Goal: Transaction & Acquisition: Purchase product/service

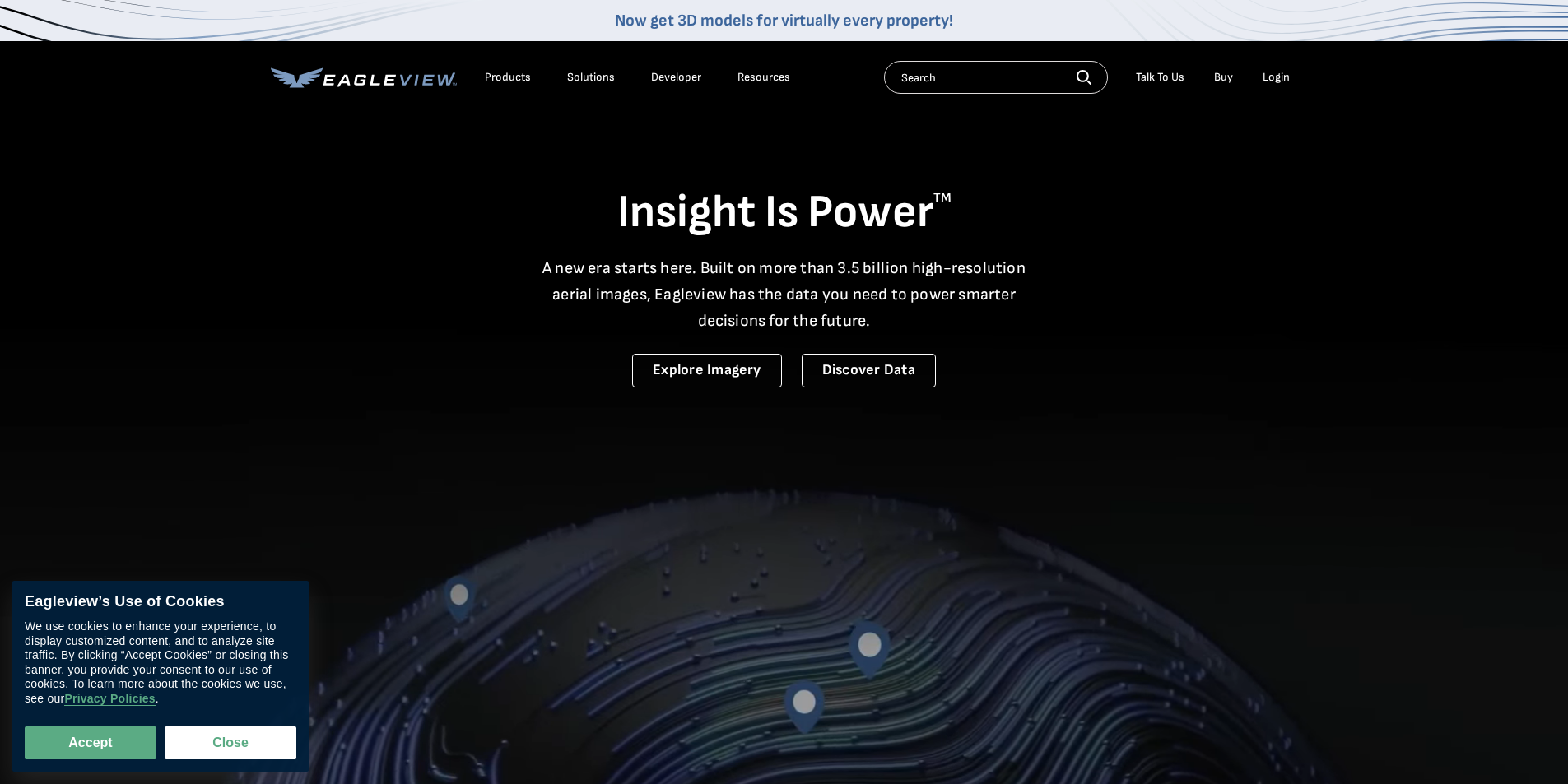
click at [1284, 79] on div "Login" at bounding box center [1276, 77] width 27 height 15
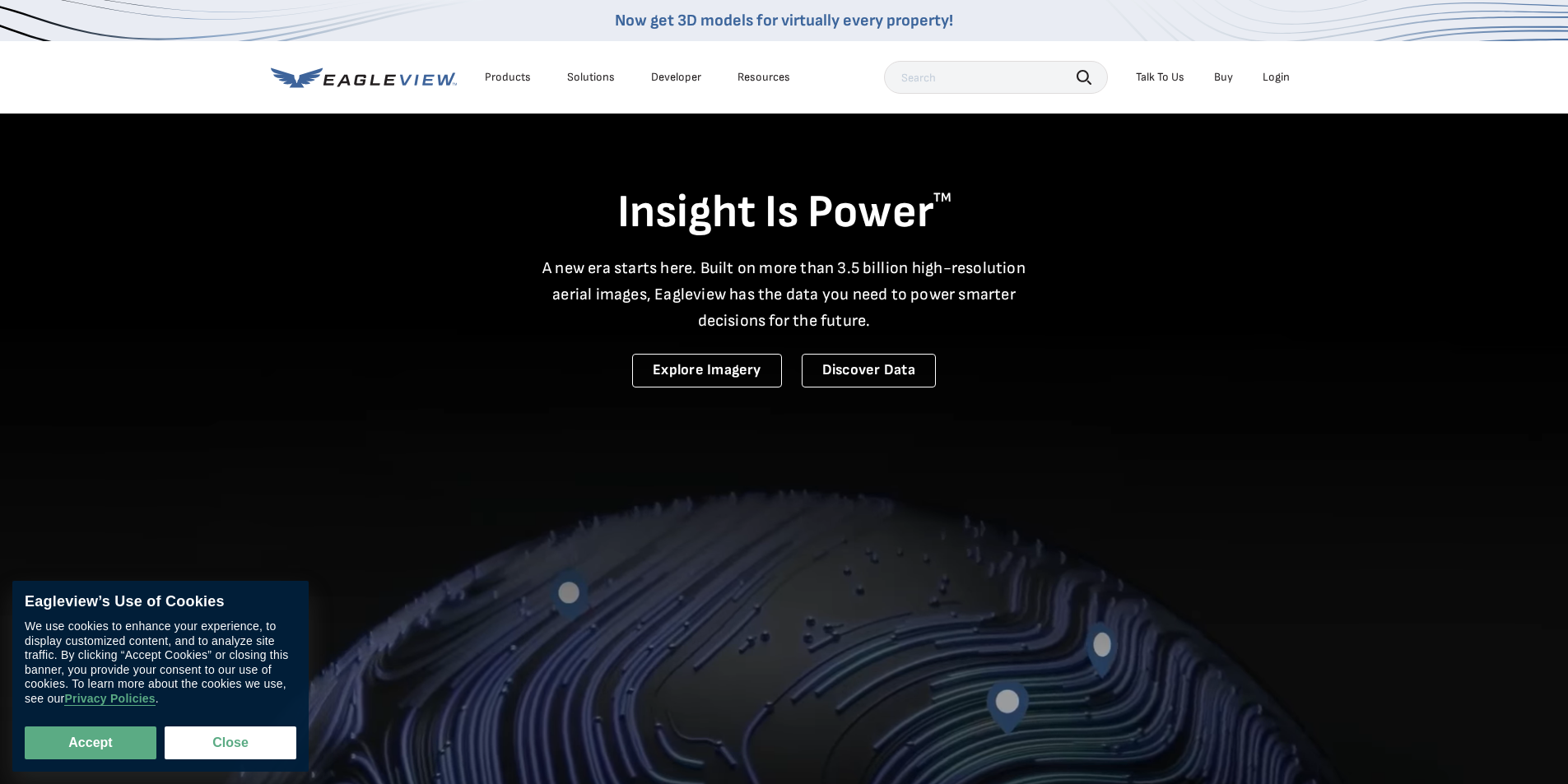
drag, startPoint x: 1271, startPoint y: 70, endPoint x: 1254, endPoint y: 73, distance: 17.3
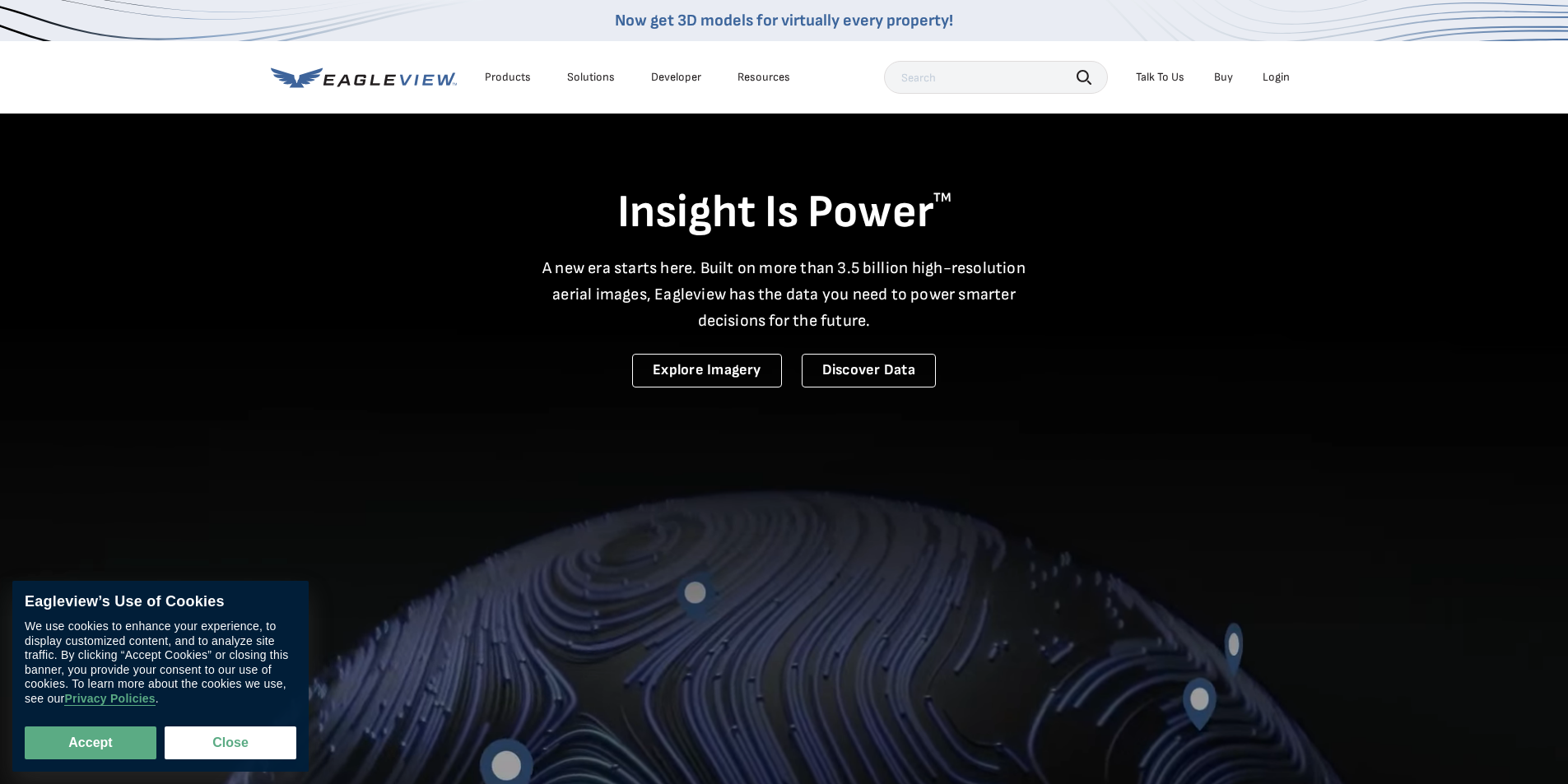
click at [1265, 73] on div "Login" at bounding box center [1276, 77] width 27 height 15
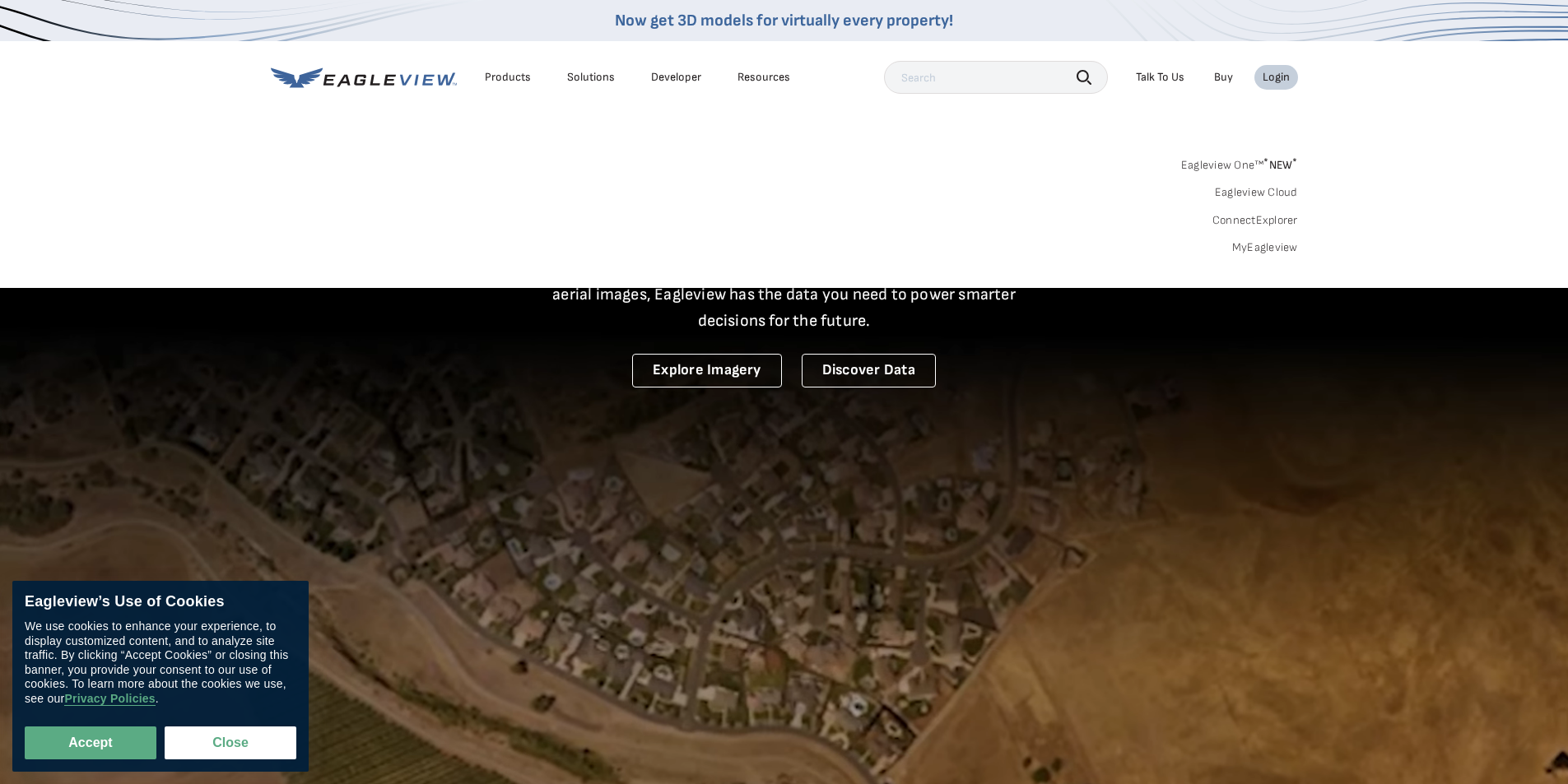
click at [1282, 74] on div "Login" at bounding box center [1276, 77] width 27 height 15
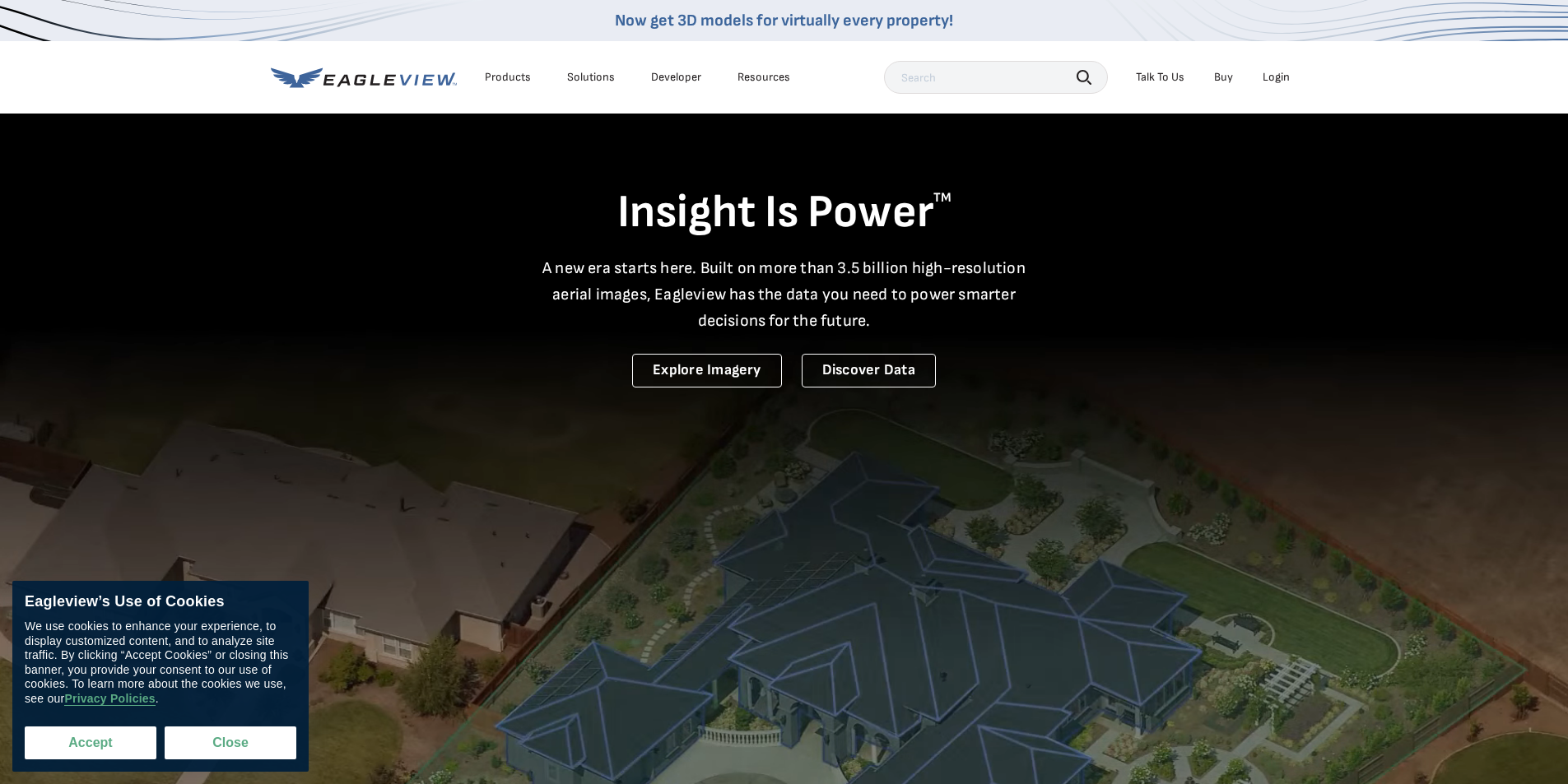
click at [99, 746] on button "Accept" at bounding box center [91, 743] width 132 height 33
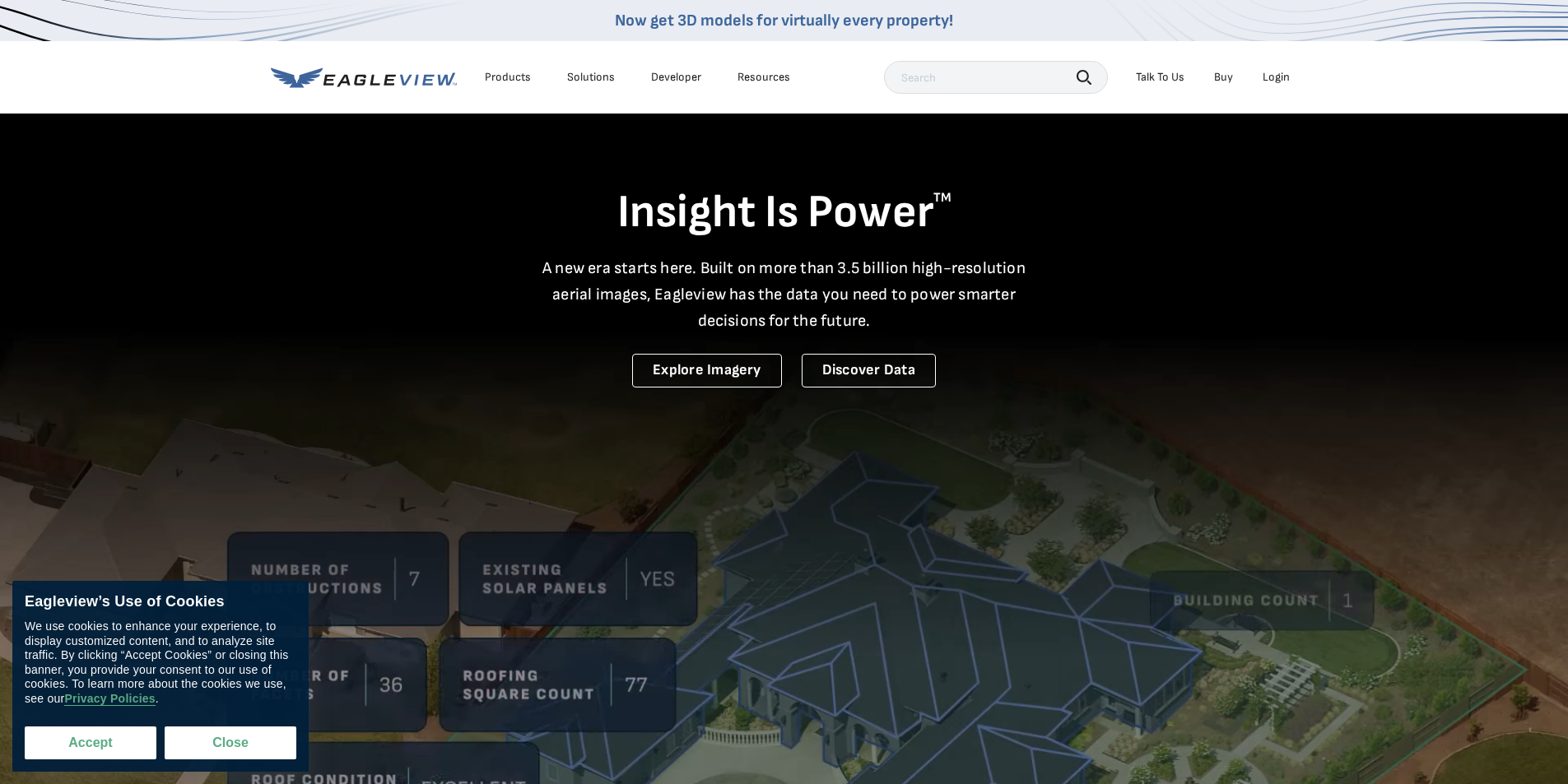
checkbox input "true"
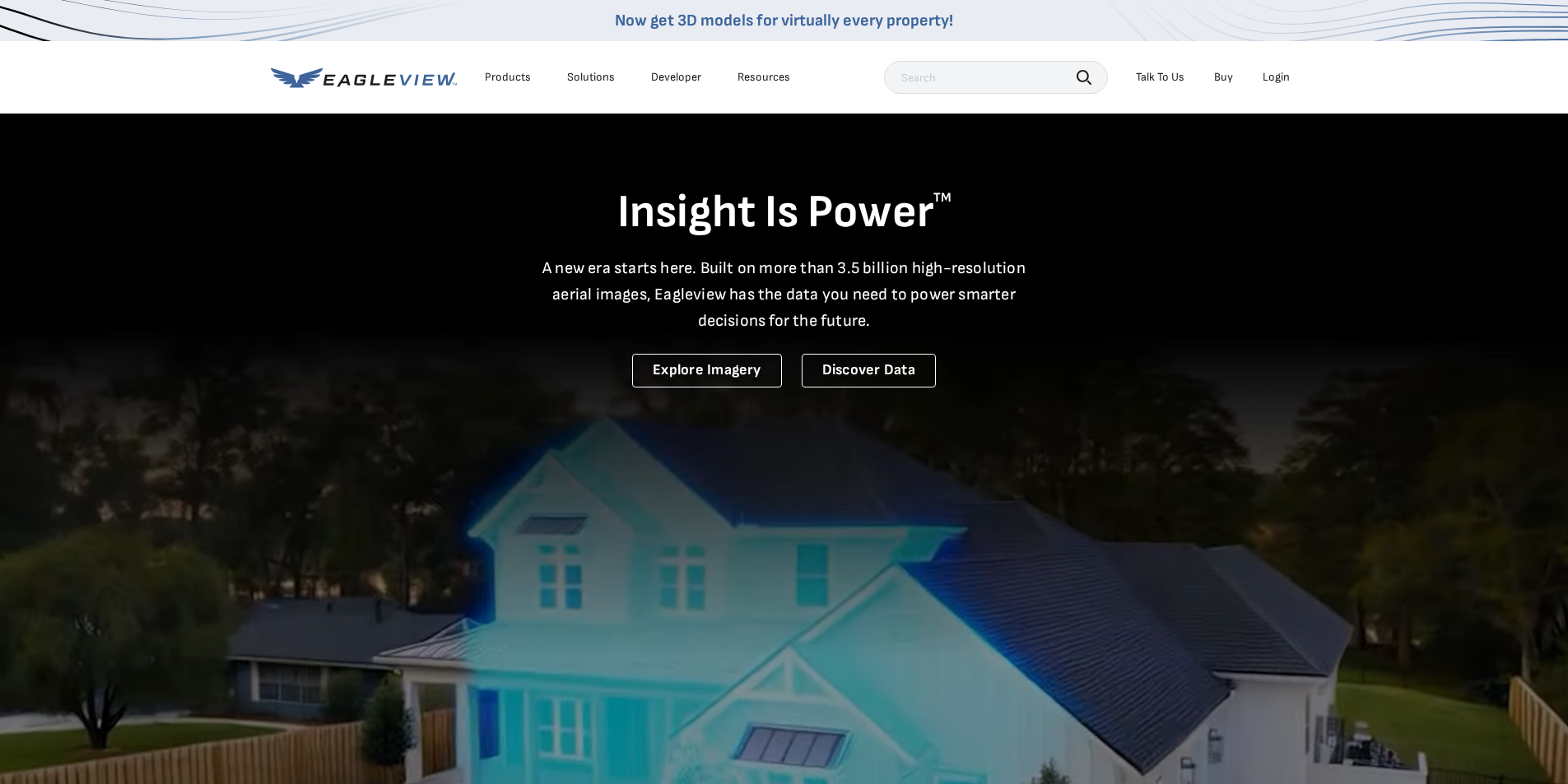
click at [1276, 74] on div "Login" at bounding box center [1276, 77] width 27 height 15
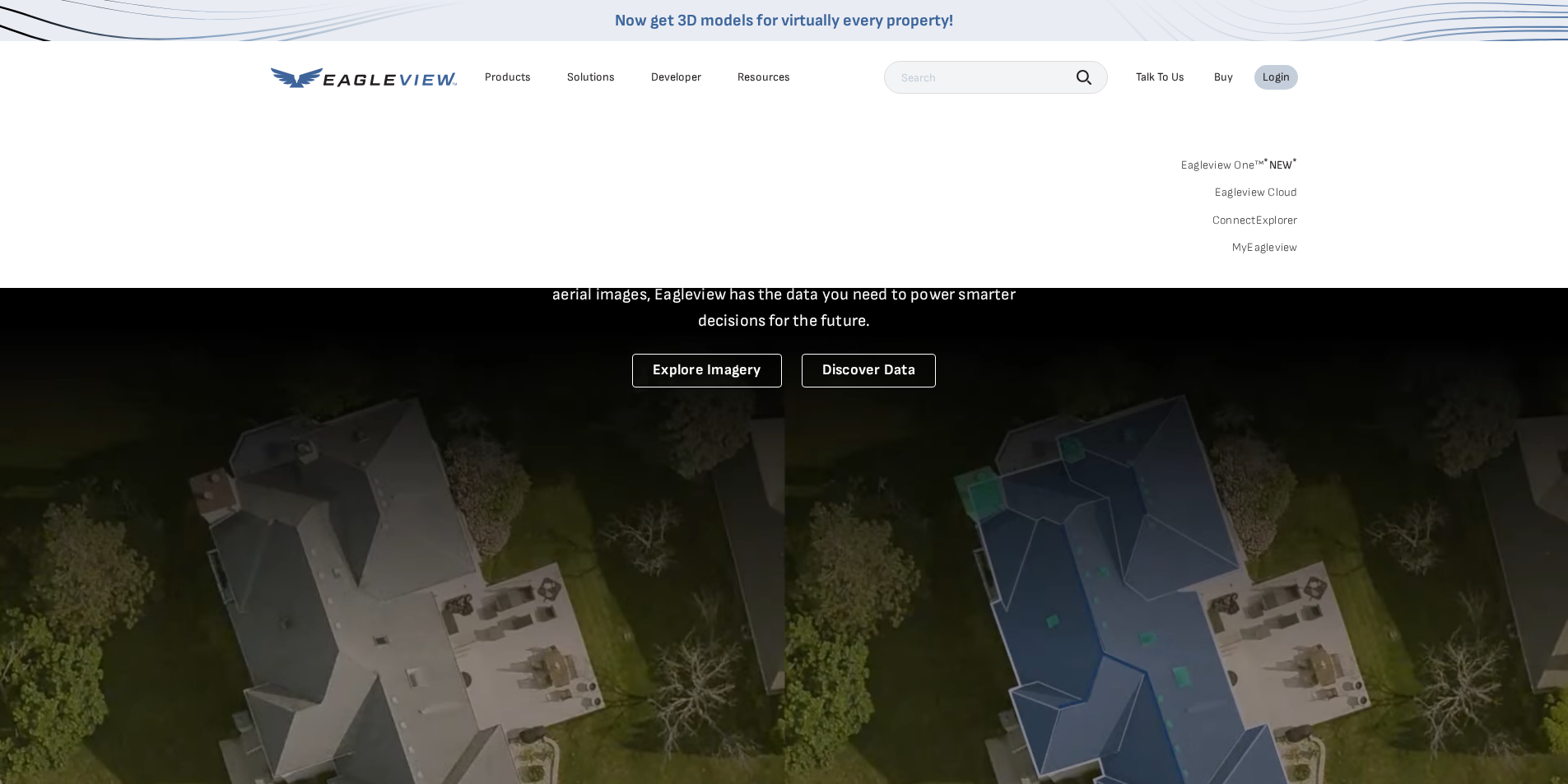
click at [1248, 253] on link "MyEagleview" at bounding box center [1265, 248] width 66 height 15
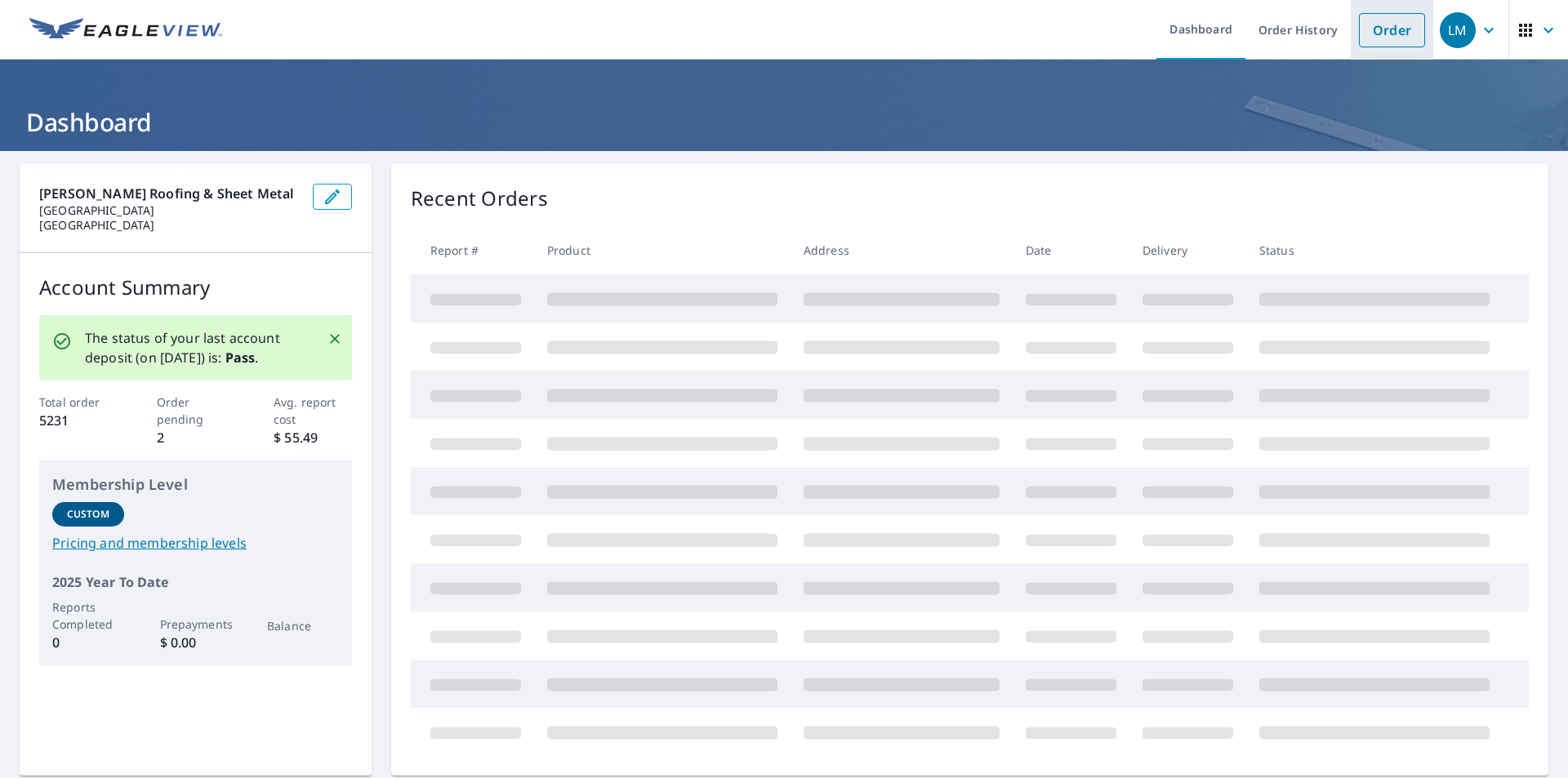
click at [1372, 28] on link "Order" at bounding box center [1392, 30] width 66 height 35
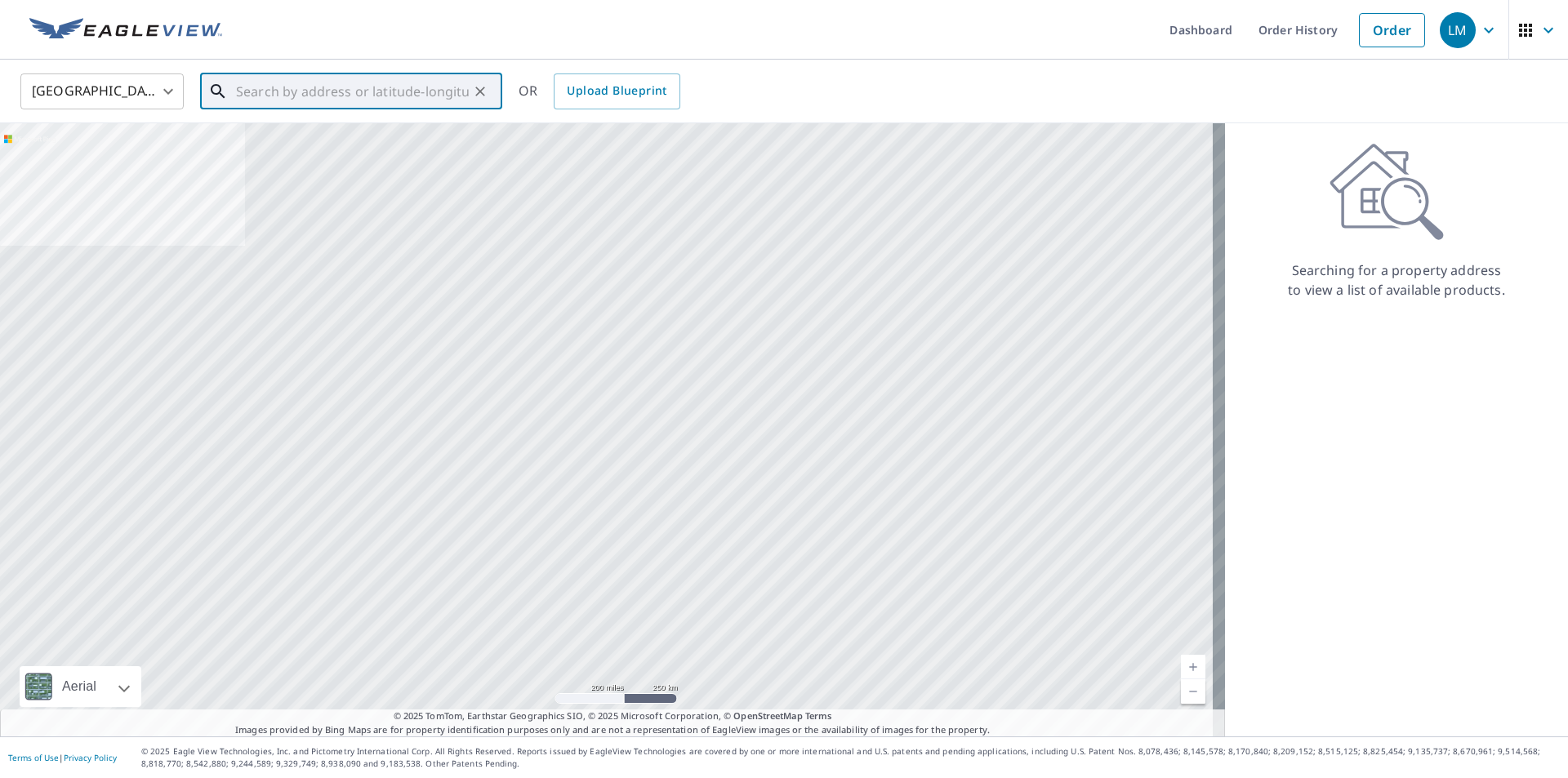
drag, startPoint x: 245, startPoint y: 88, endPoint x: 248, endPoint y: 72, distance: 16.3
click at [244, 77] on input "text" at bounding box center [352, 91] width 232 height 45
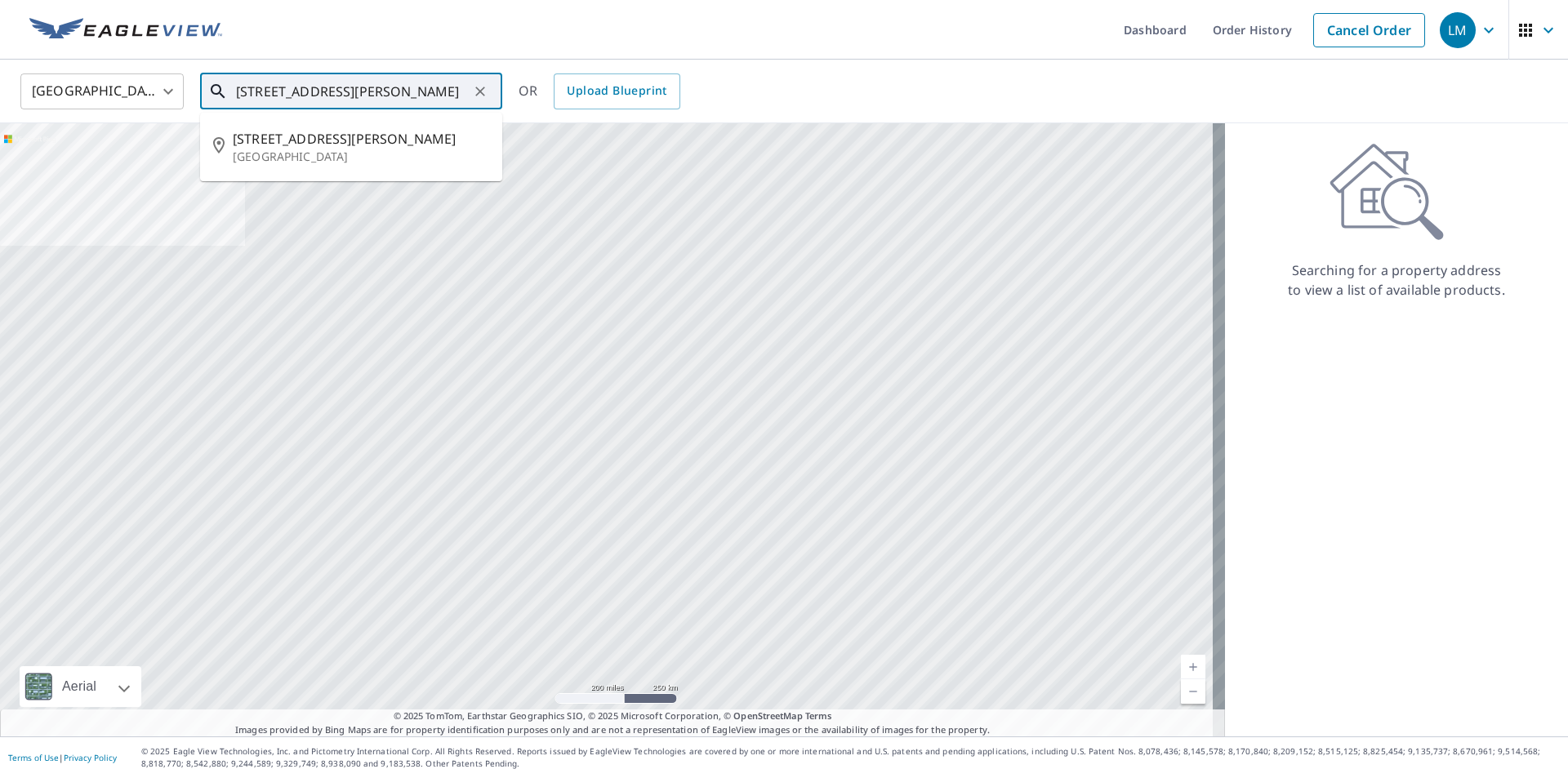
type input "[STREET_ADDRESS][PERSON_NAME]"
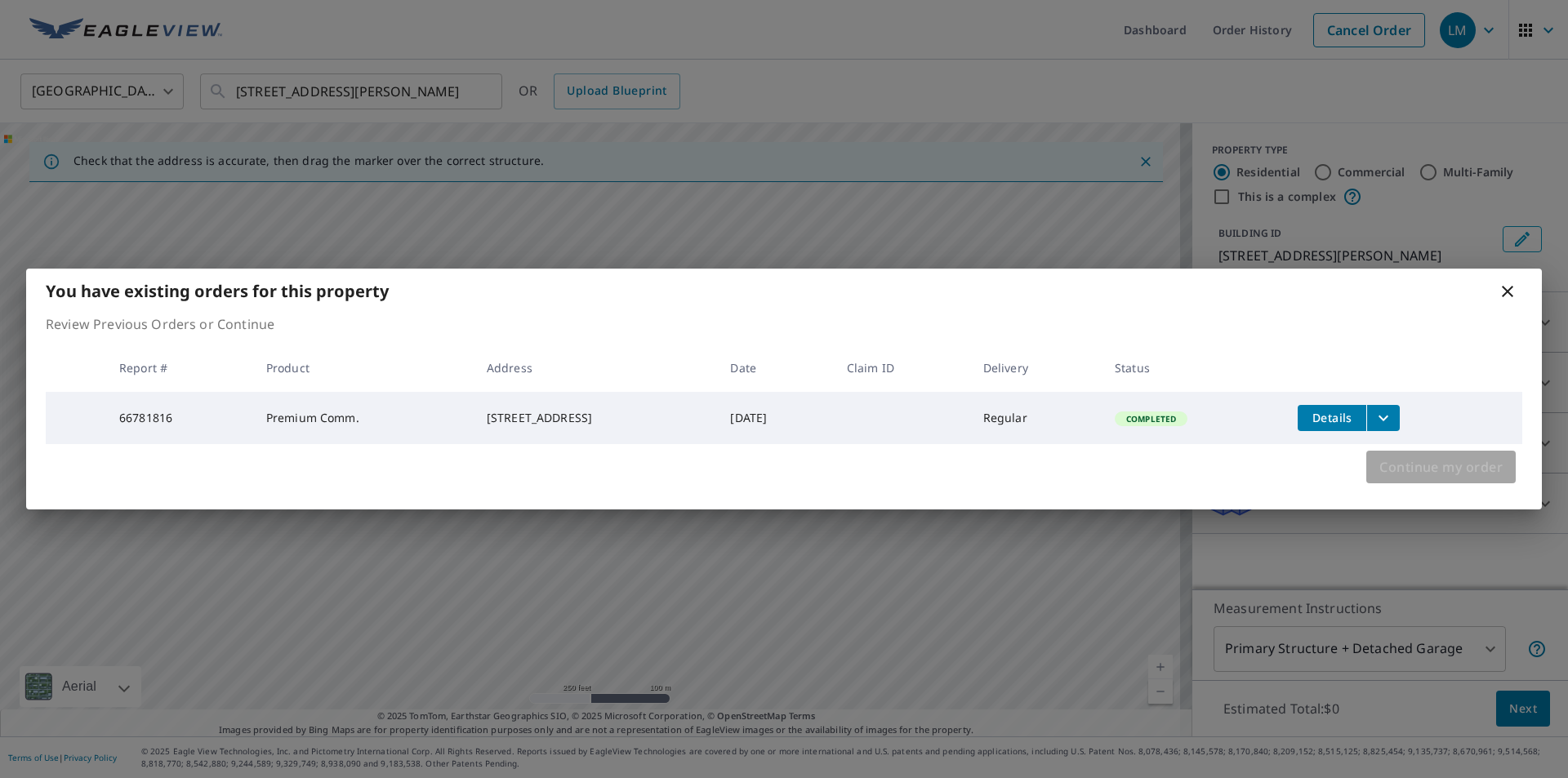
click at [1395, 469] on span "Continue my order" at bounding box center [1441, 467] width 124 height 23
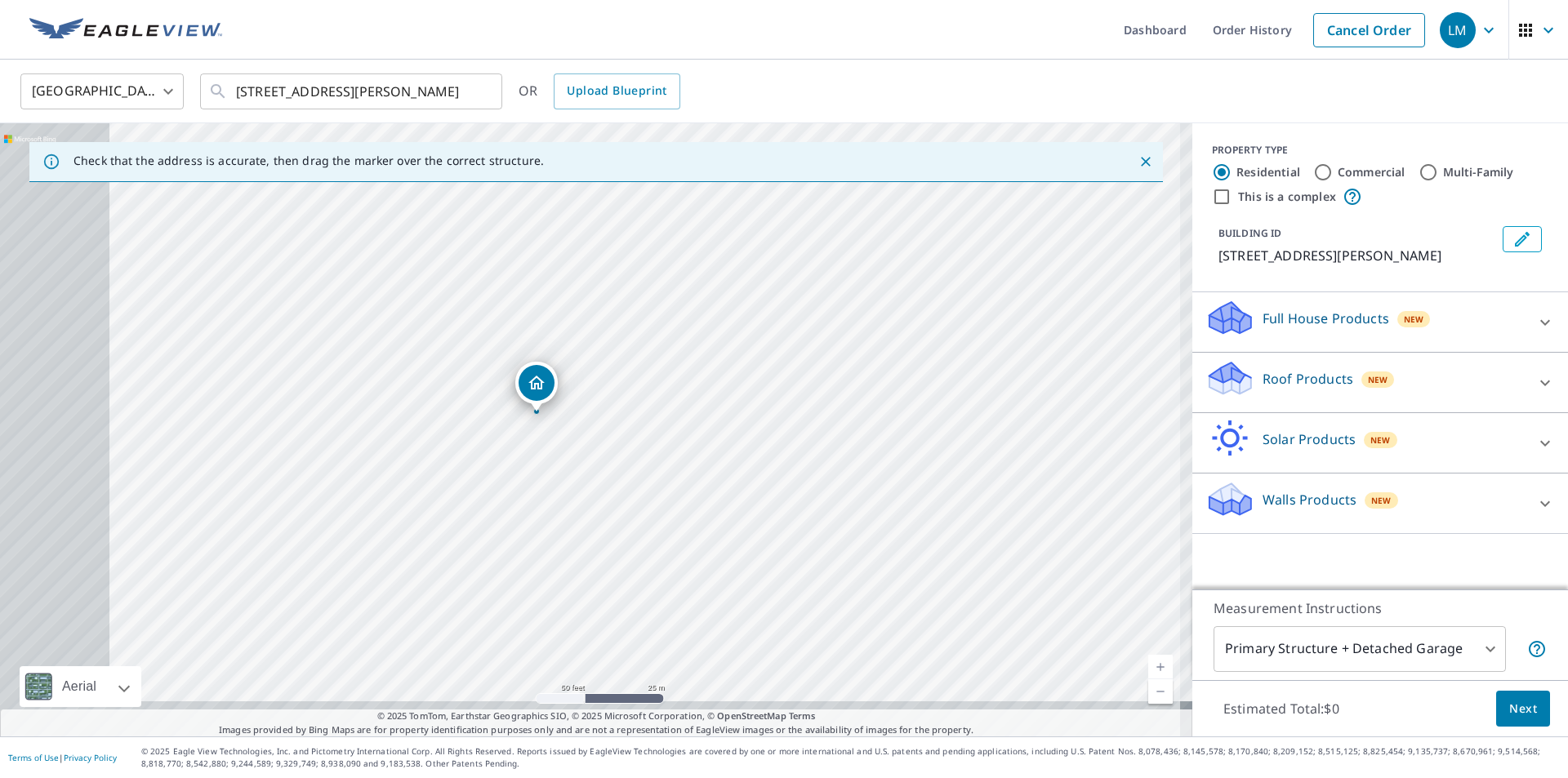
drag, startPoint x: 670, startPoint y: 364, endPoint x: 862, endPoint y: 199, distance: 253.2
click at [861, 199] on div "[STREET_ADDRESS][PERSON_NAME]" at bounding box center [596, 430] width 1192 height 613
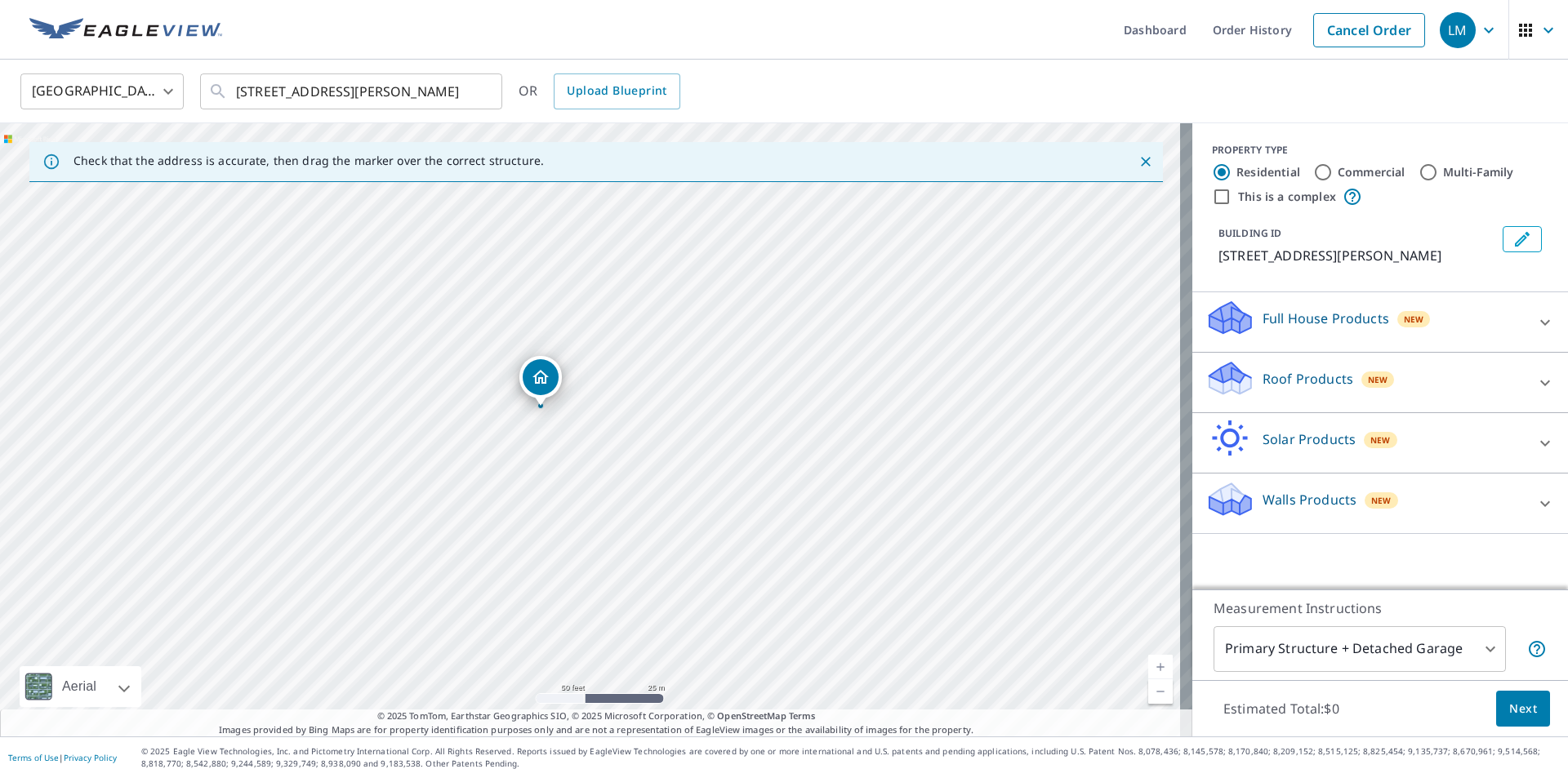
click at [1313, 164] on input "Commercial" at bounding box center [1323, 173] width 20 height 20
radio input "true"
type input "4"
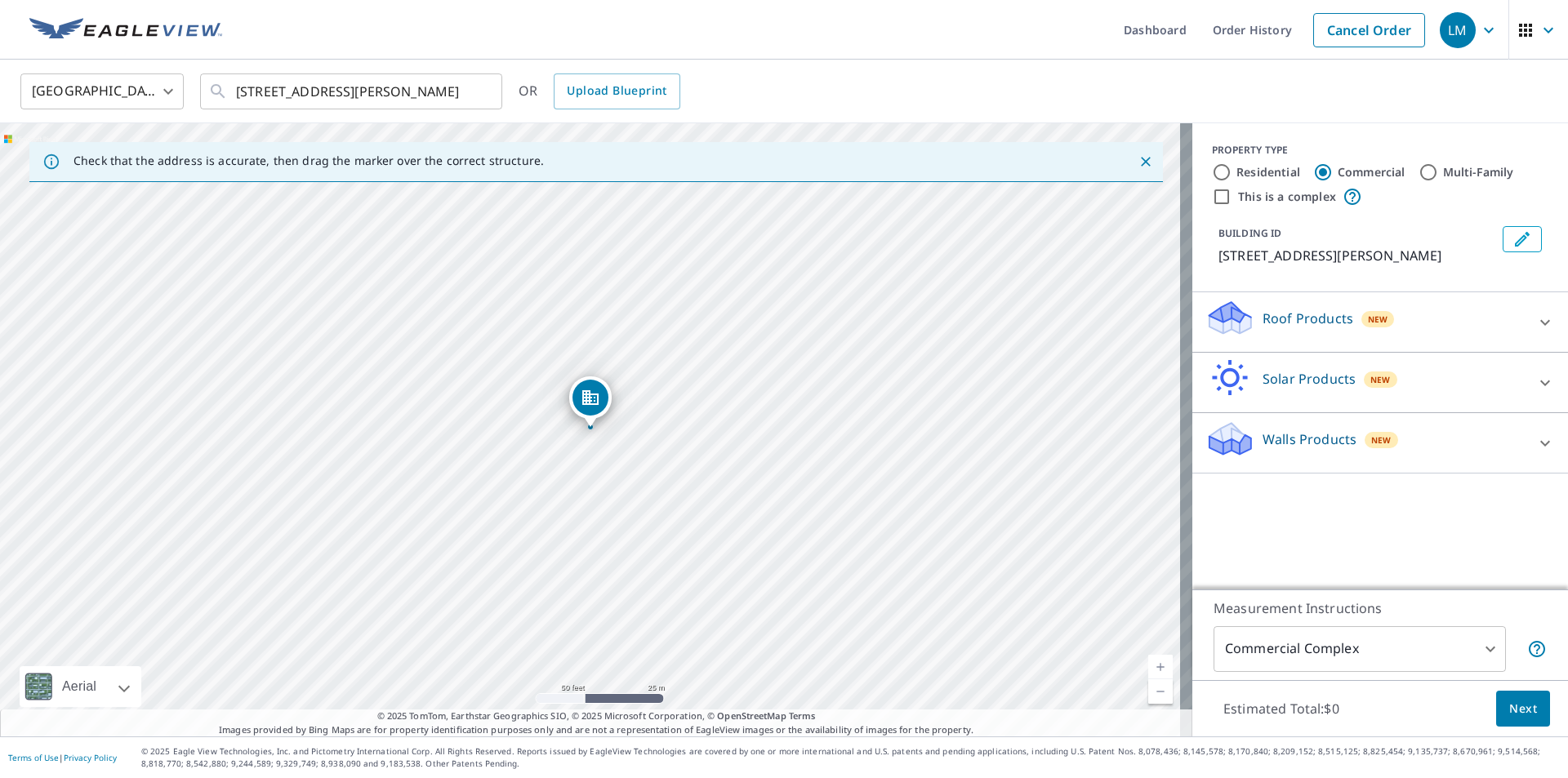
click at [1215, 322] on icon at bounding box center [1230, 318] width 49 height 38
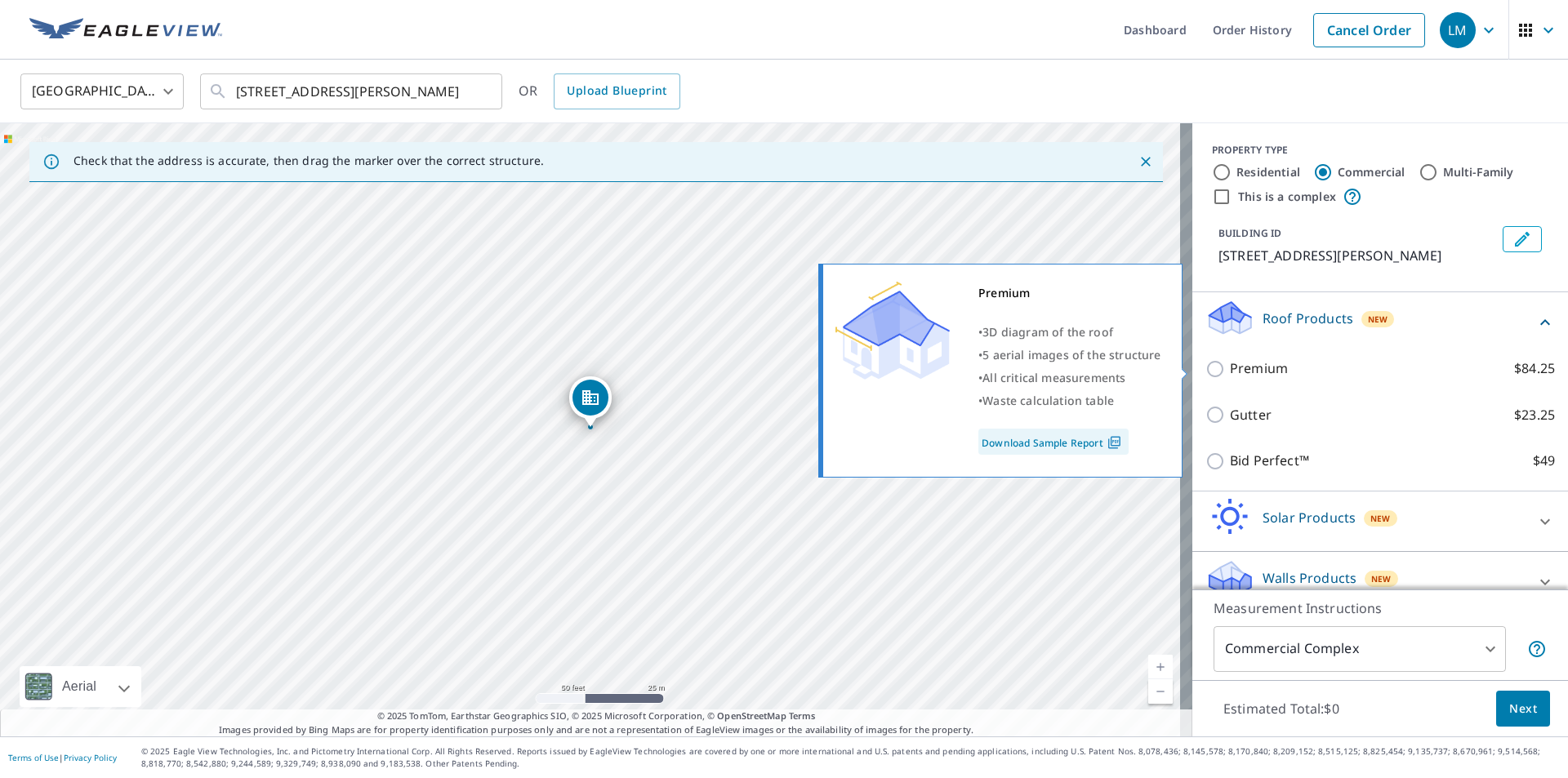
click at [1206, 370] on input "Premium $84.25" at bounding box center [1218, 369] width 25 height 20
checkbox input "true"
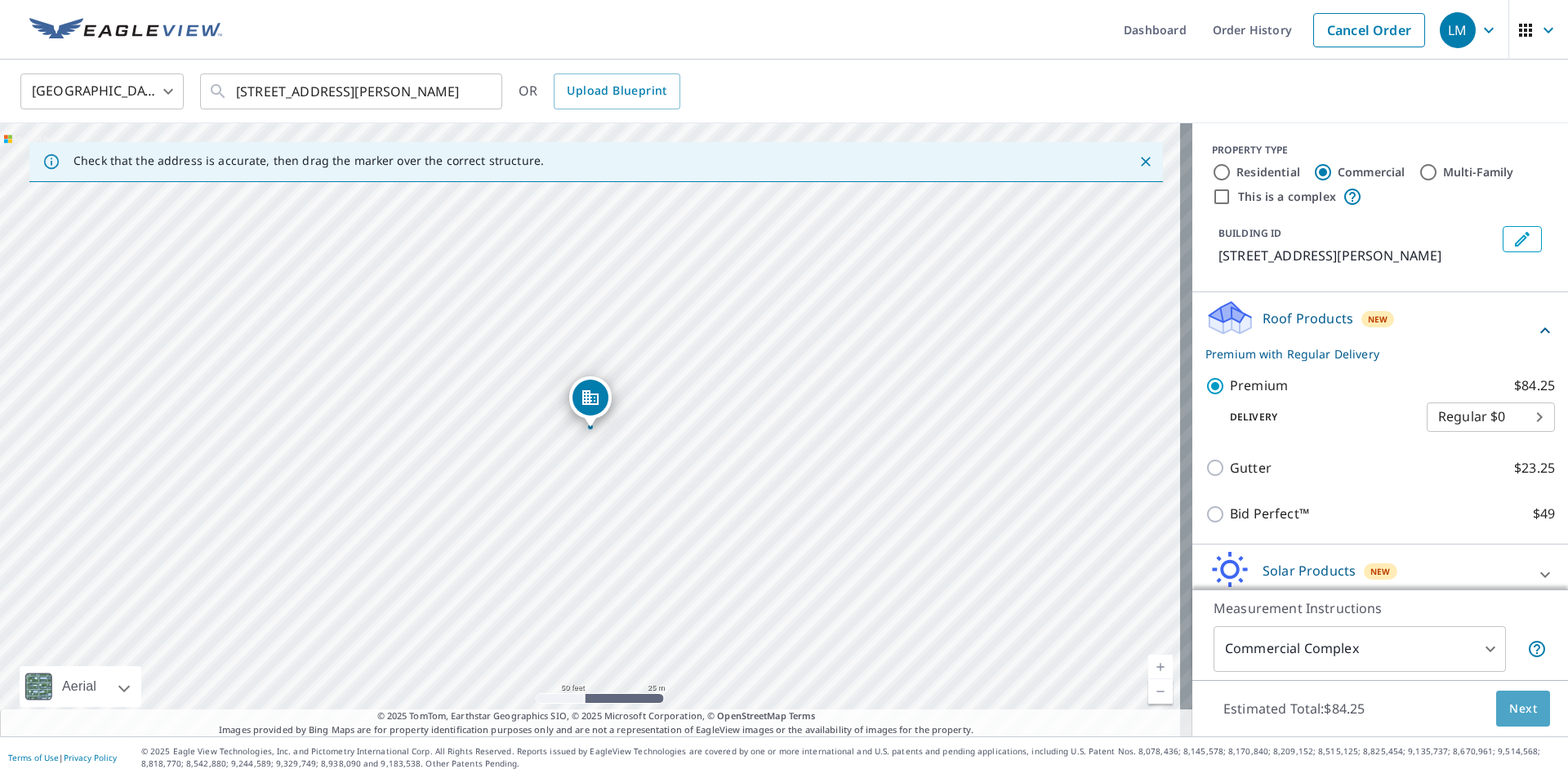
click at [1509, 711] on span "Next" at bounding box center [1523, 709] width 28 height 20
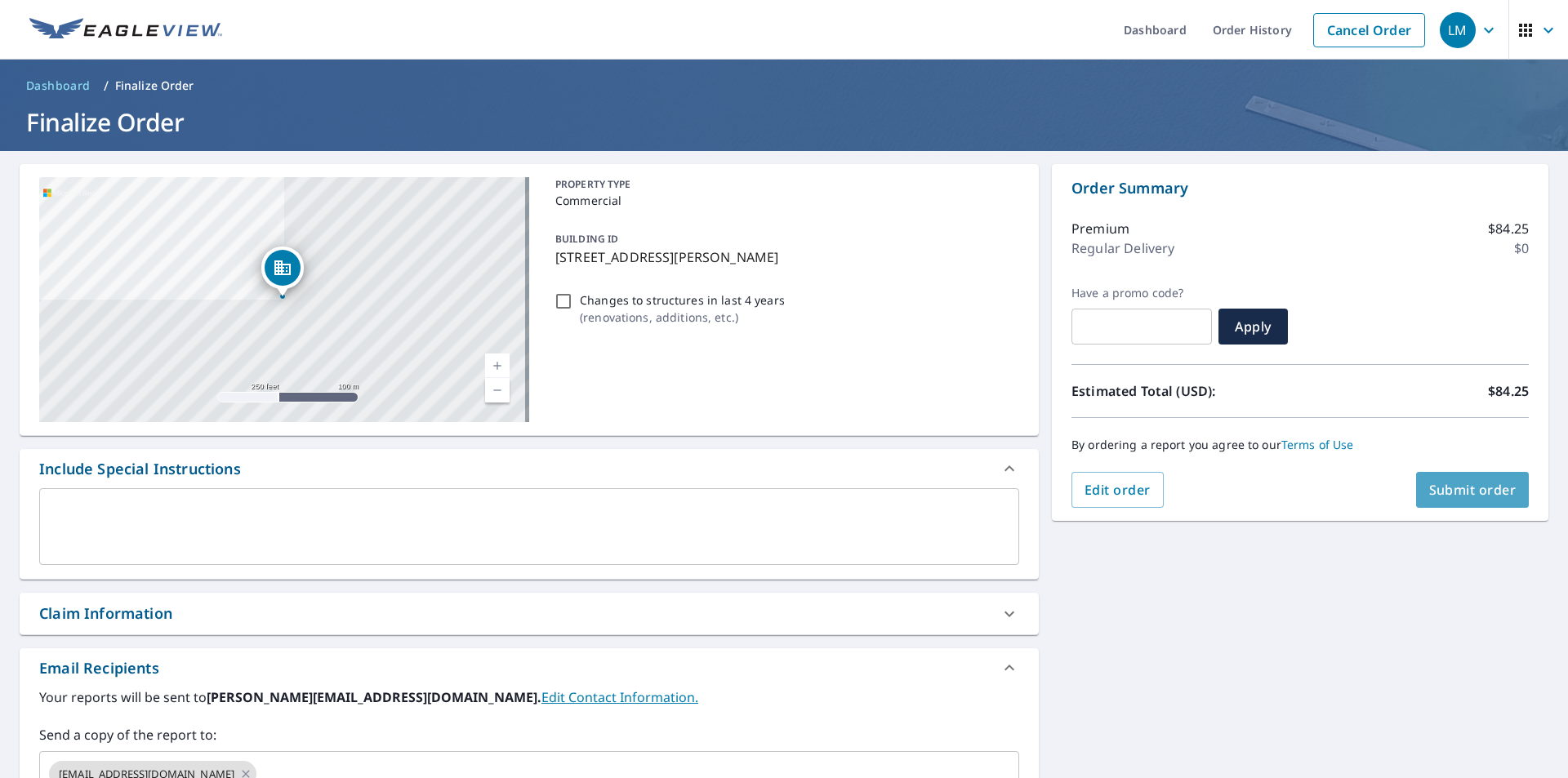
click at [1479, 490] on span "Submit order" at bounding box center [1473, 490] width 87 height 18
checkbox input "true"
